Goal: Information Seeking & Learning: Learn about a topic

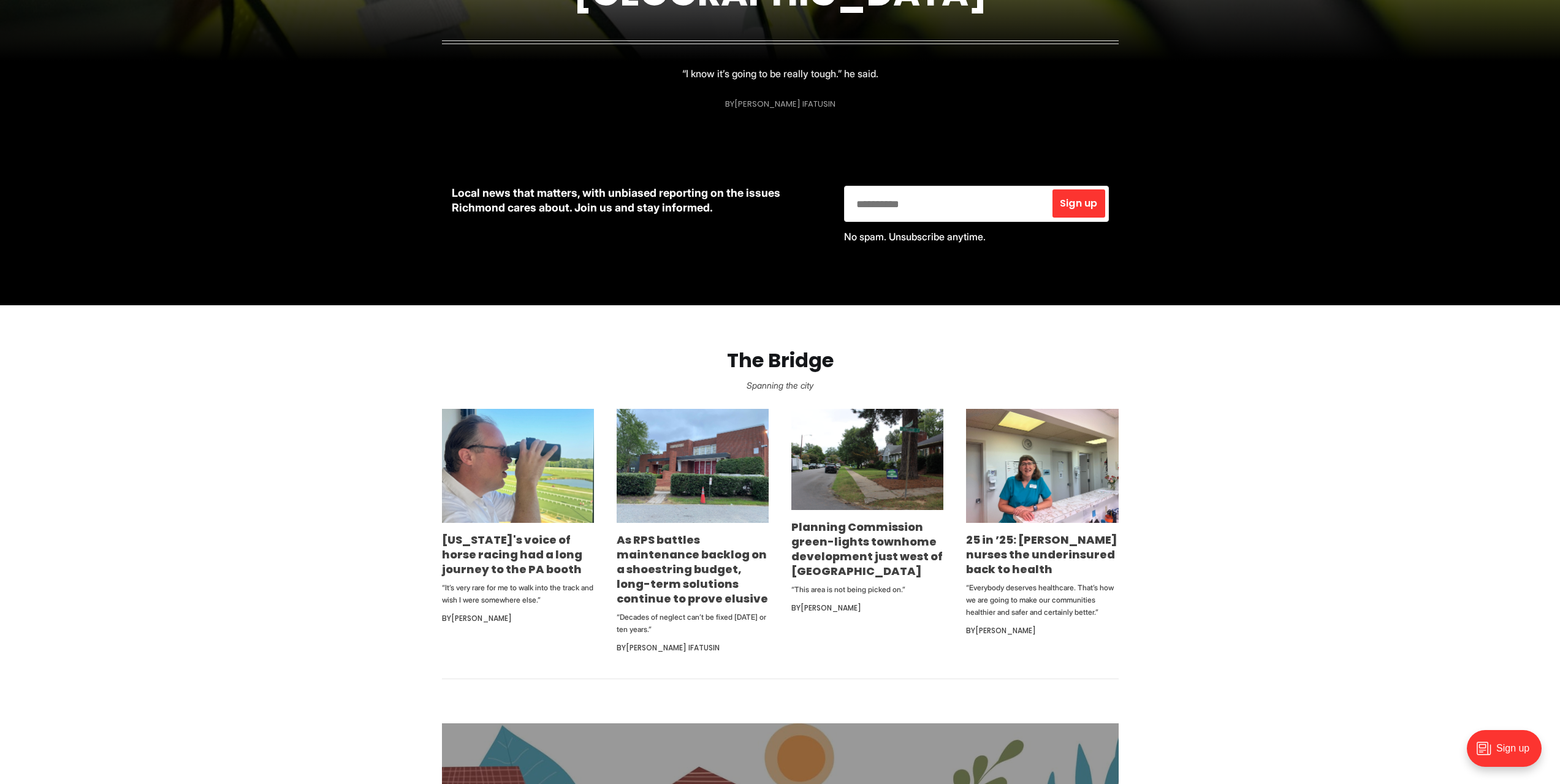
scroll to position [61, 0]
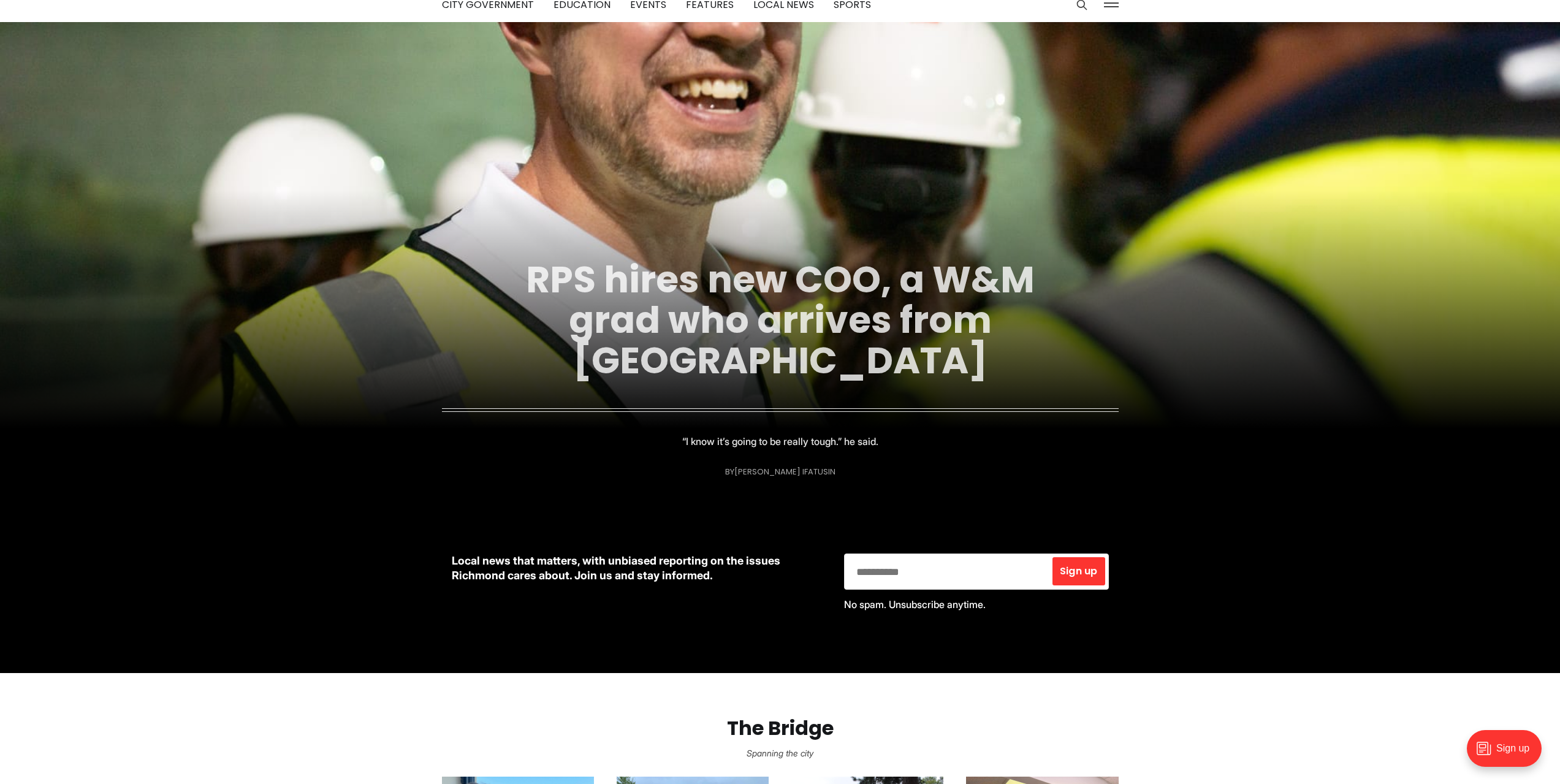
click at [786, 274] on link "RPS hires new COO, a W&M grad who arrives from [GEOGRAPHIC_DATA]" at bounding box center [780, 320] width 509 height 132
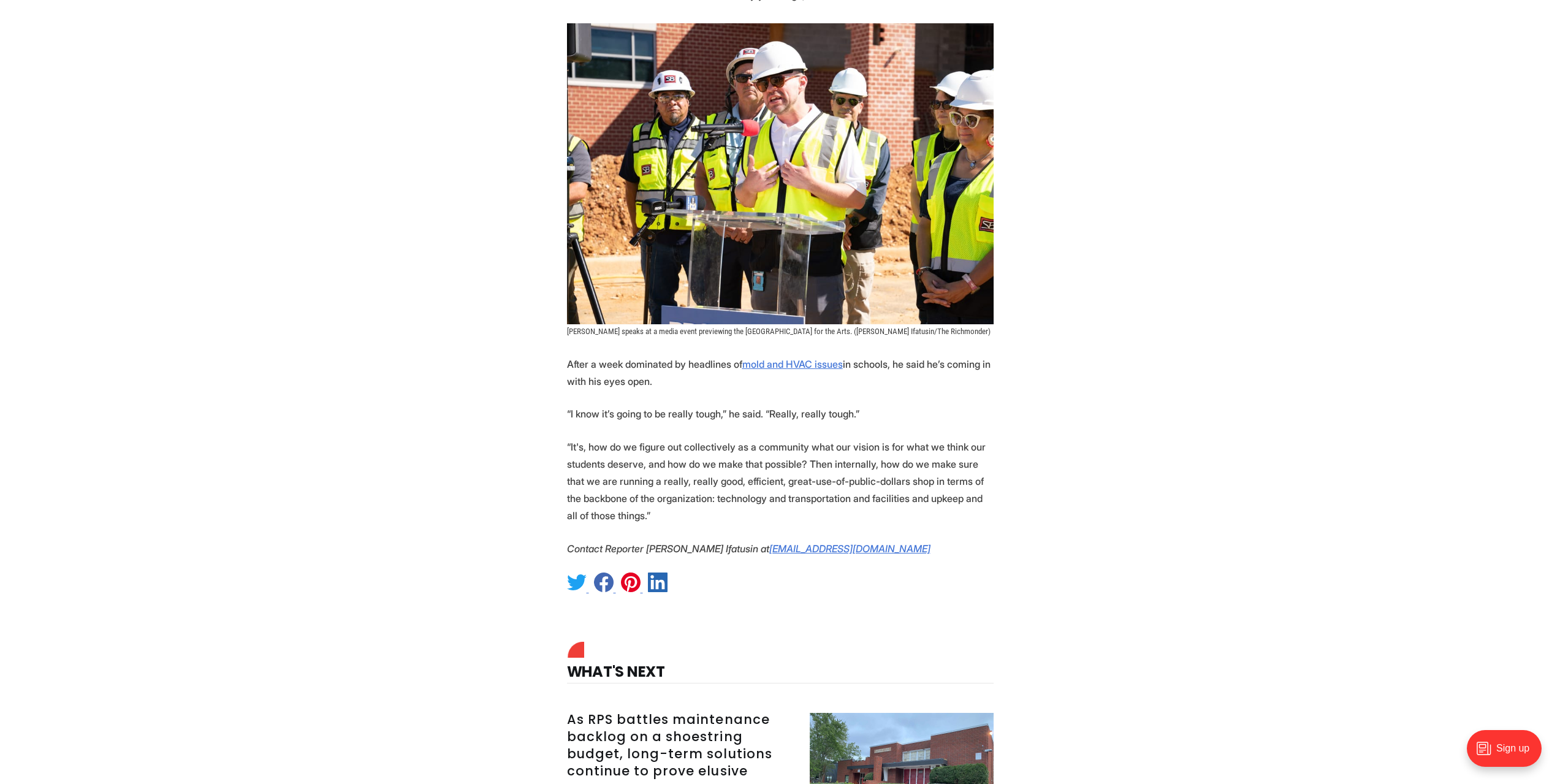
scroll to position [1348, 0]
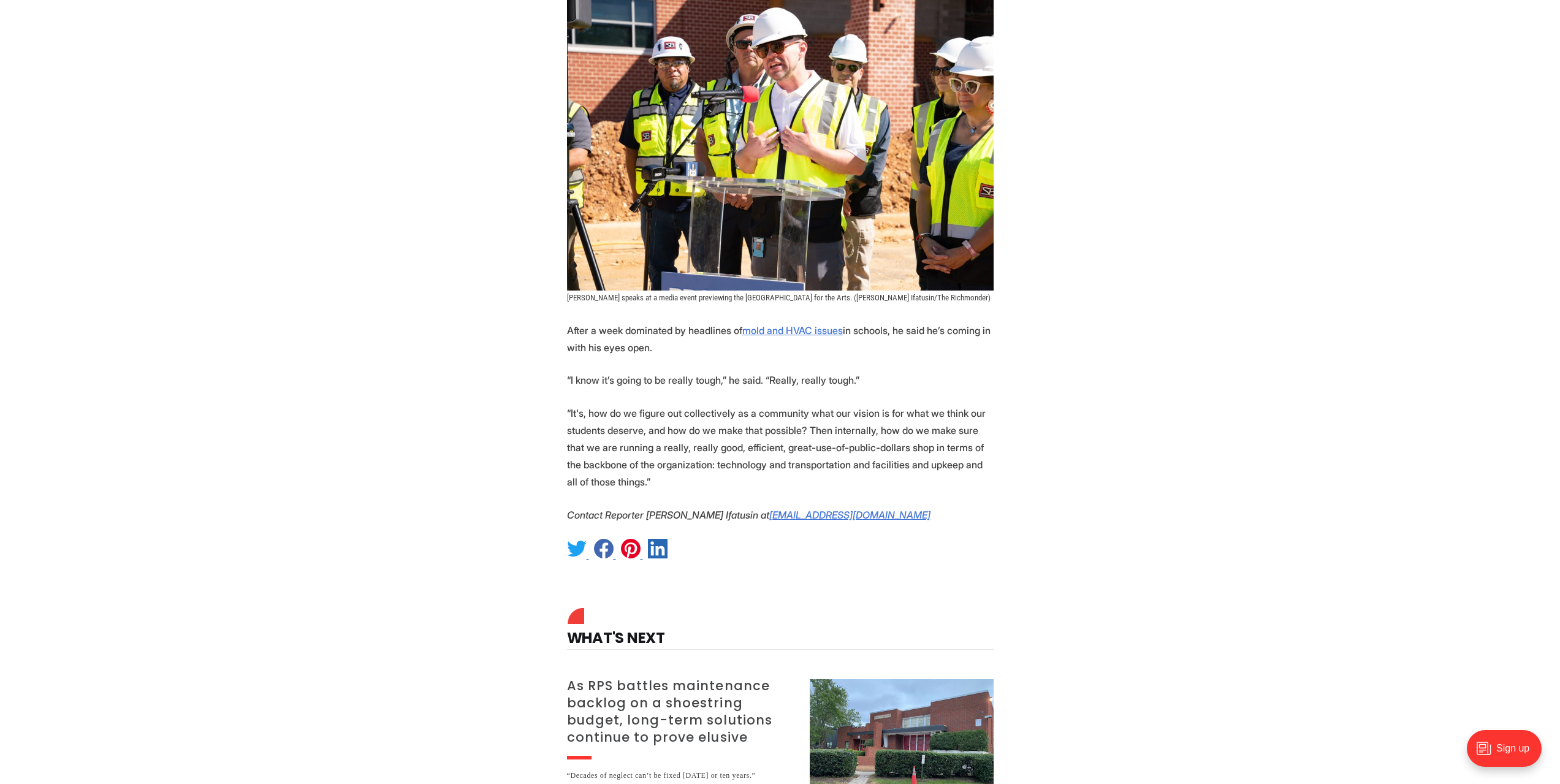
click at [659, 678] on h3 "As RPS battles maintenance backlog on a shoestring budget, long-term solutions …" at bounding box center [681, 711] width 228 height 68
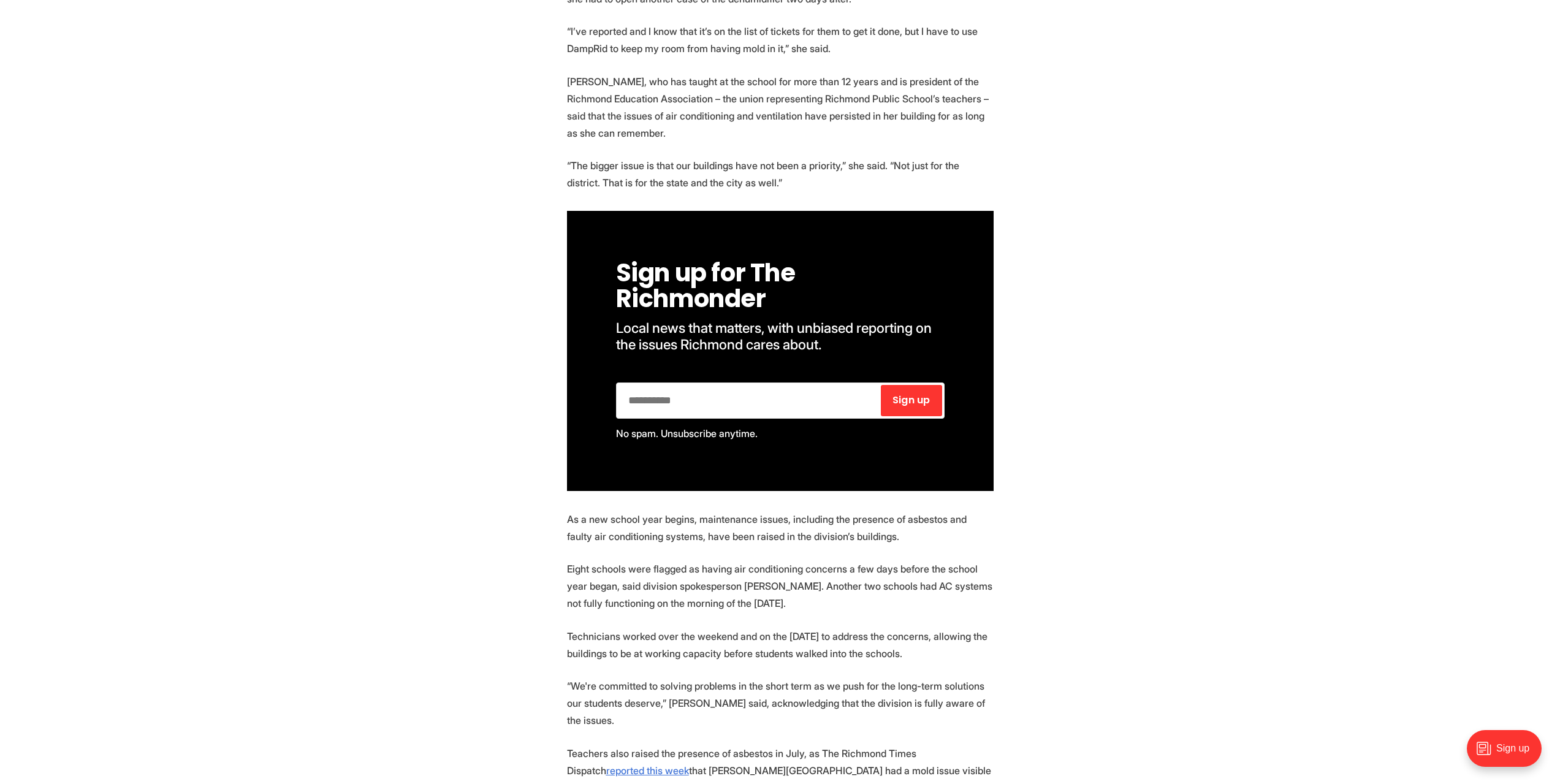
scroll to position [736, 0]
